Goal: Browse casually: Explore the website without a specific task or goal

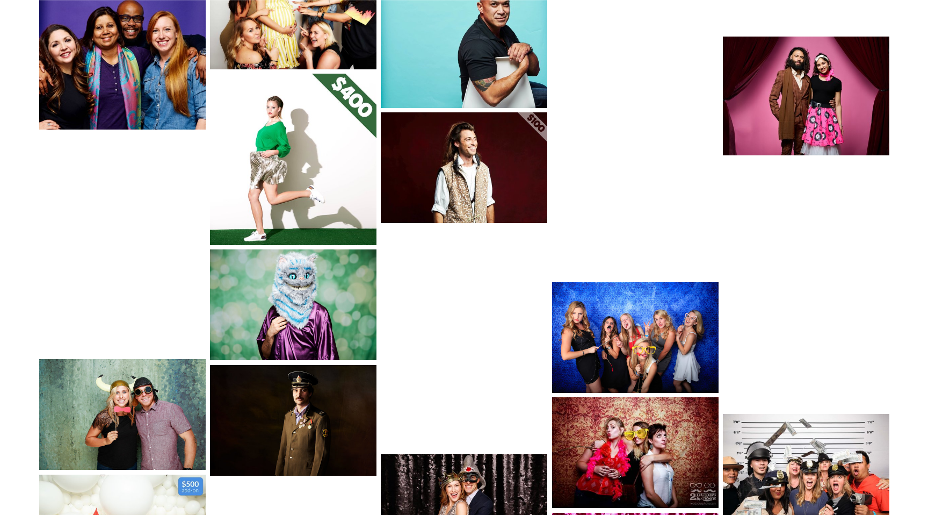
scroll to position [778, 0]
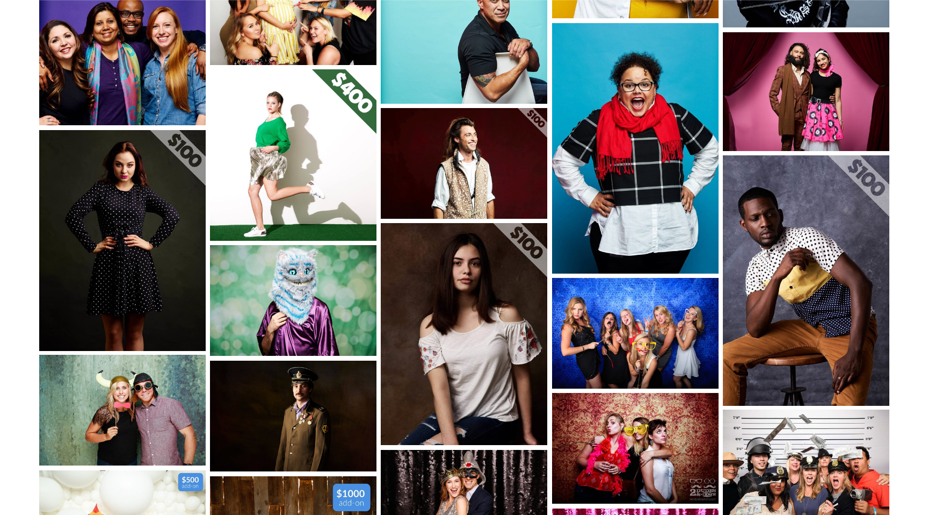
click at [830, 291] on img at bounding box center [806, 280] width 167 height 251
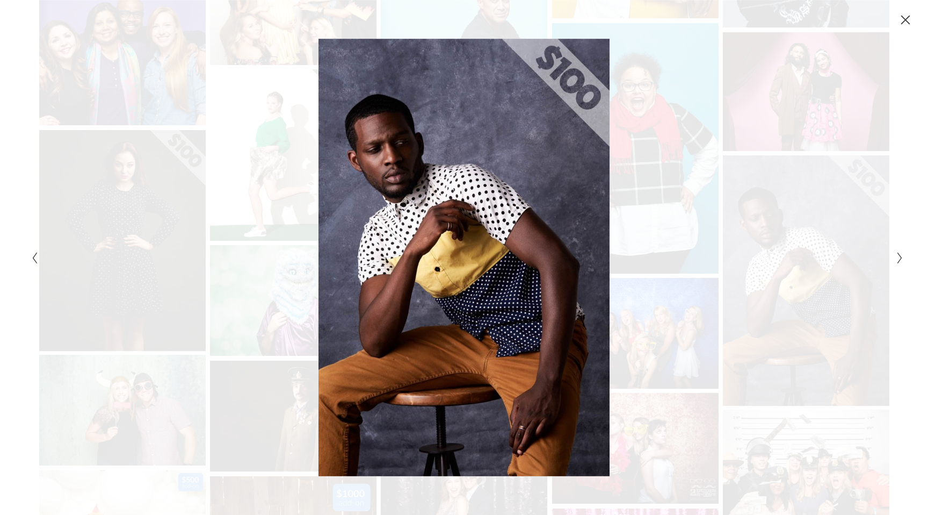
click at [157, 203] on div "Gallery" at bounding box center [246, 257] width 436 height 437
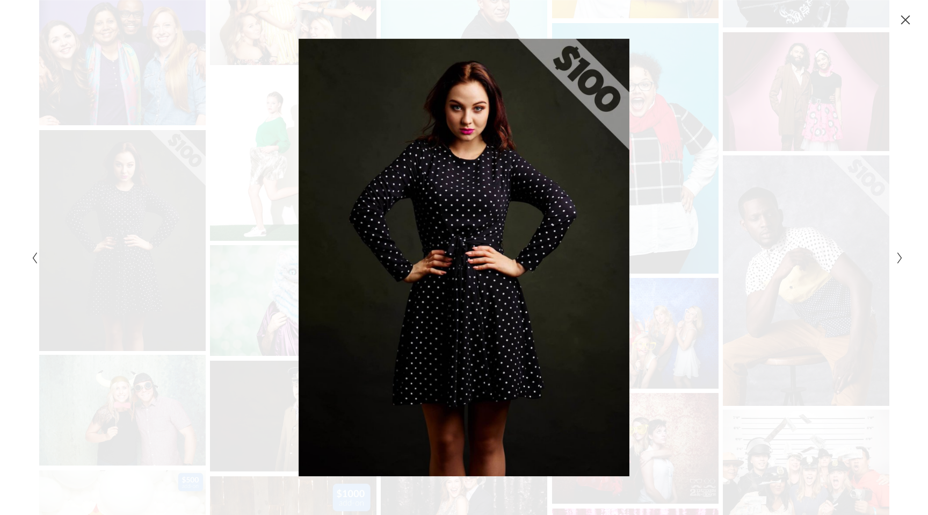
click at [157, 203] on div "Gallery" at bounding box center [246, 257] width 436 height 437
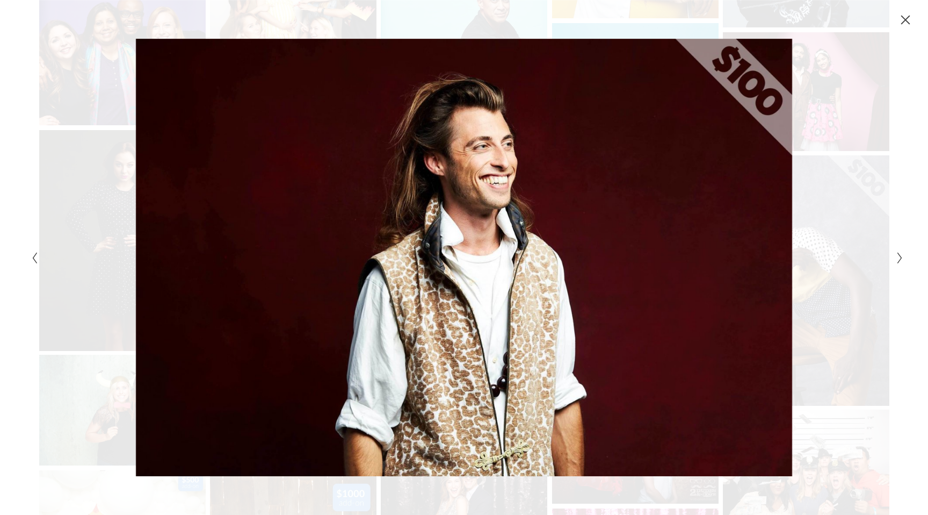
click at [86, 141] on div "Gallery" at bounding box center [246, 257] width 436 height 437
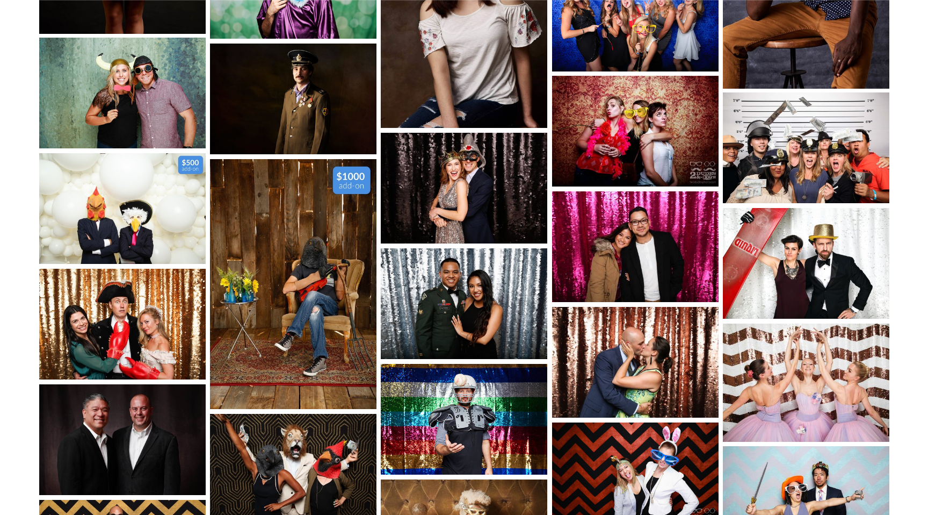
scroll to position [1157, 0]
